Goal: Find specific page/section: Find specific page/section

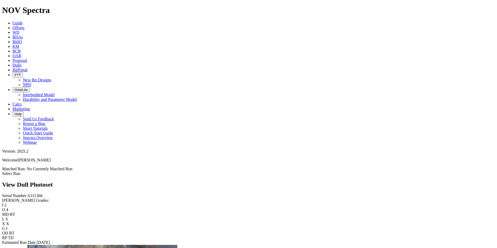
scroll to position [520, 0]
click at [12, 63] on icon at bounding box center [12, 65] width 0 height 4
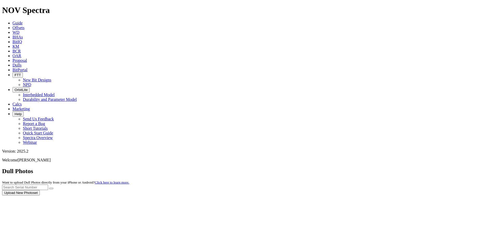
drag, startPoint x: 398, startPoint y: 29, endPoint x: 396, endPoint y: 25, distance: 4.4
click at [399, 28] on body "Spectra is built to be used with Google Chrome. Please switch browsers. NOV Spe…" at bounding box center [248, 100] width 493 height 190
click at [48, 185] on input "text" at bounding box center [25, 187] width 46 height 5
type input "a"
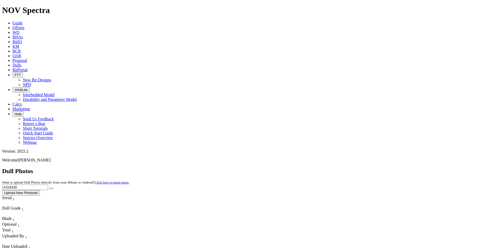
type input "A319230"
click at [49, 188] on button "submit" at bounding box center [51, 189] width 4 height 2
